Goal: Check status: Check status

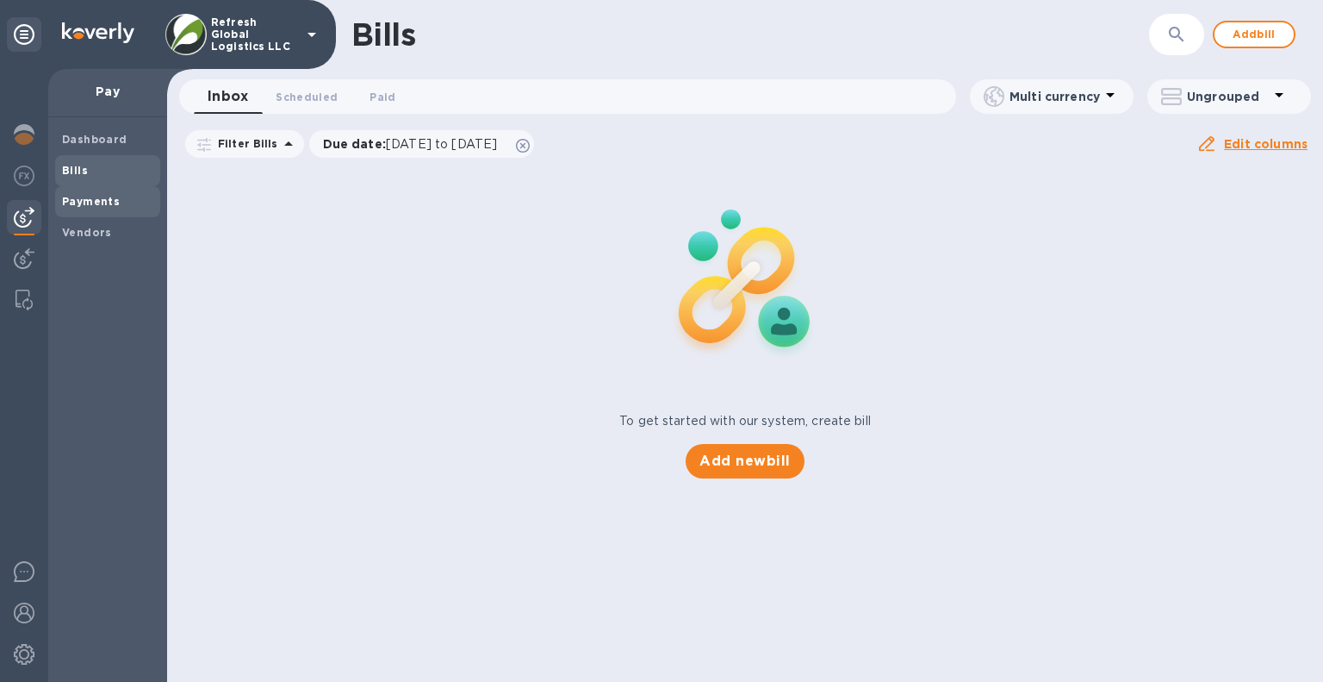
click at [100, 213] on div "Payments" at bounding box center [107, 201] width 105 height 31
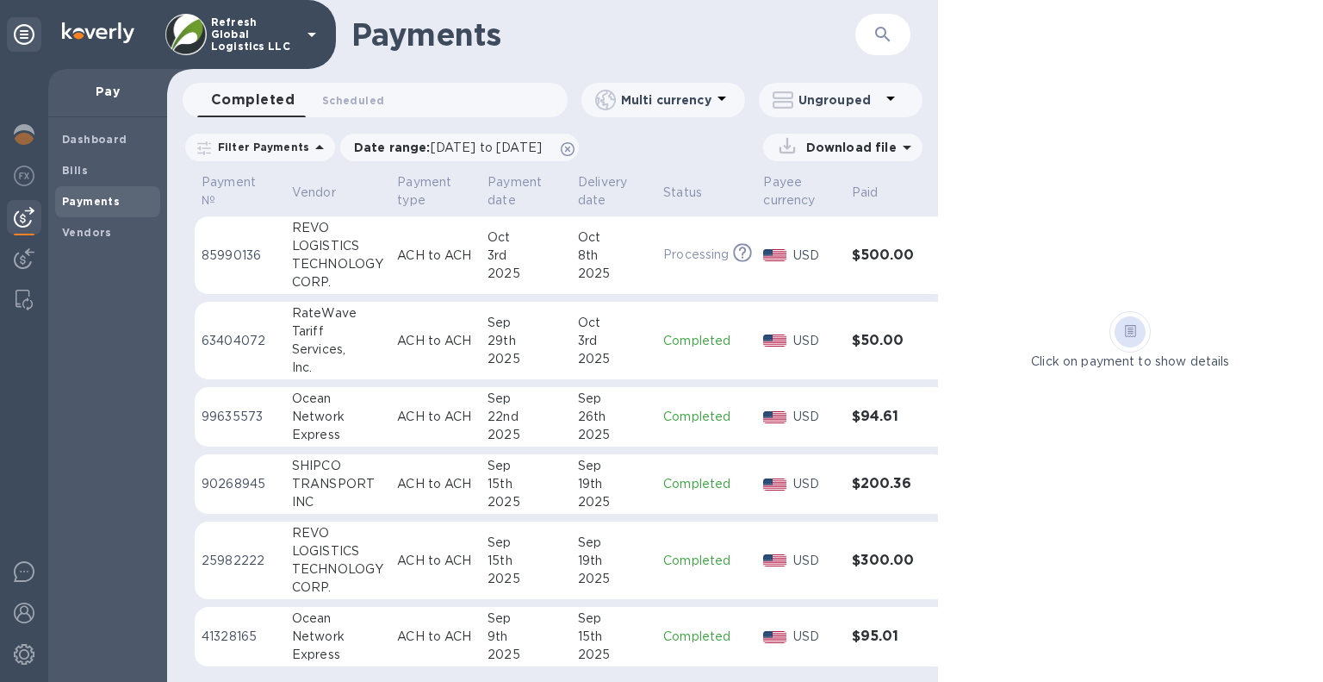
click at [332, 562] on div "TECHNOLOGY" at bounding box center [337, 569] width 91 height 18
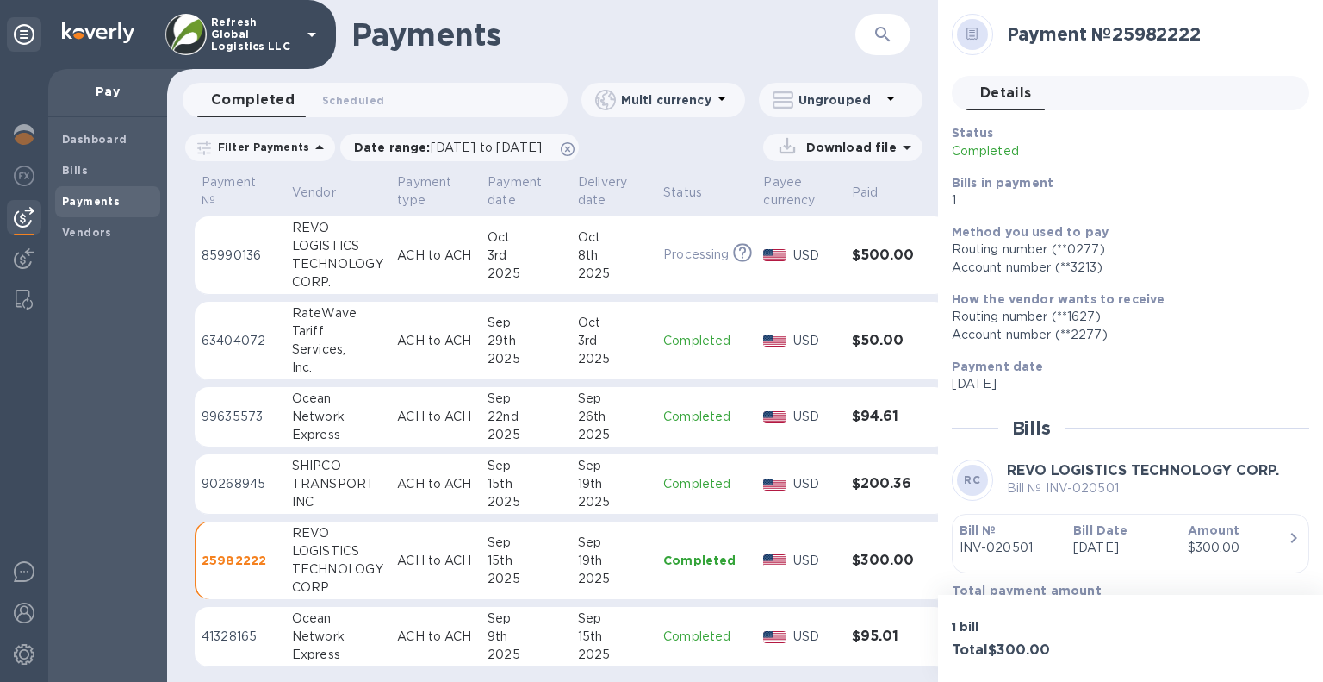
click at [1176, 33] on h2 "Payment № 25982222" at bounding box center [1151, 34] width 289 height 22
copy h2 "25982222"
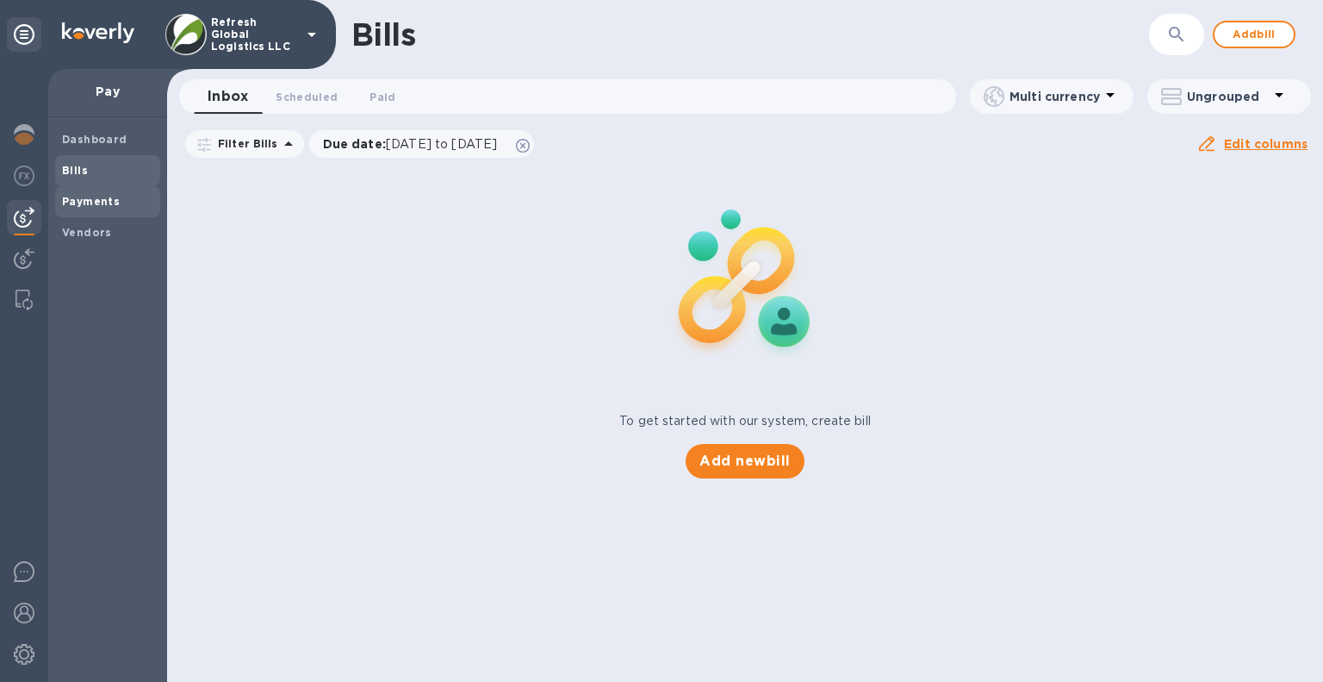
click at [96, 202] on b "Payments" at bounding box center [91, 201] width 58 height 13
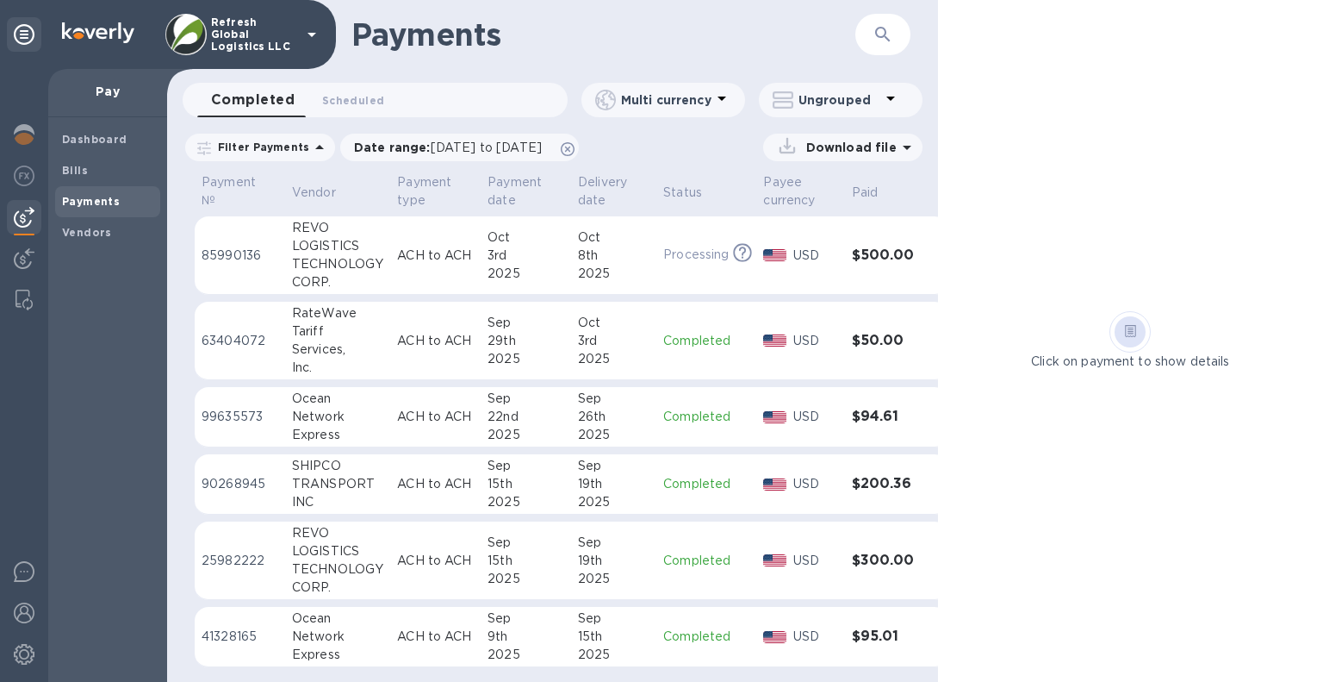
click at [354, 252] on div "LOGISTICS" at bounding box center [337, 246] width 91 height 18
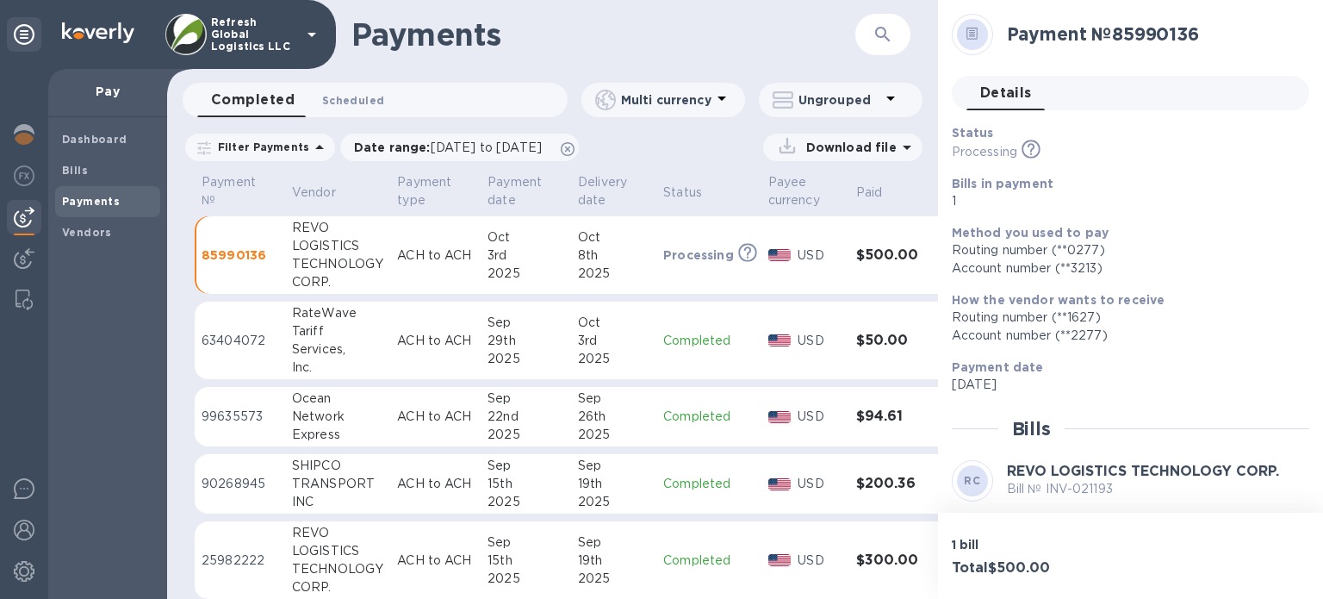
click at [354, 98] on span "Scheduled 0" at bounding box center [353, 100] width 62 height 18
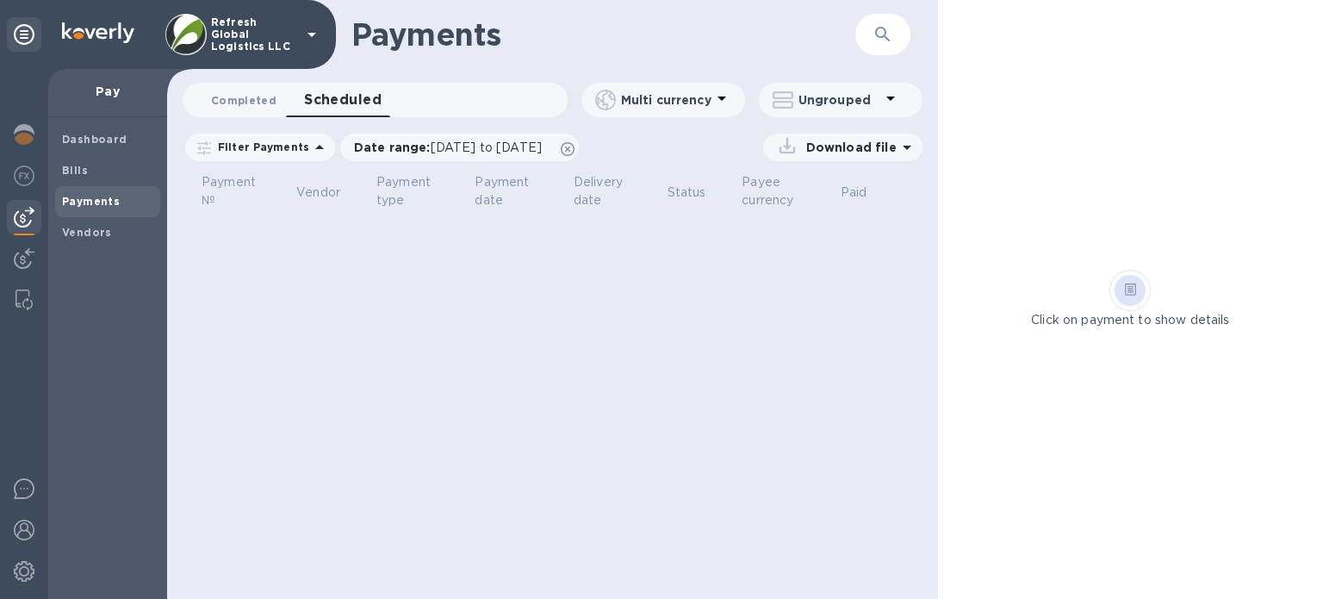
click at [249, 102] on span "Completed 0" at bounding box center [243, 100] width 65 height 18
